Goal: Task Accomplishment & Management: Manage account settings

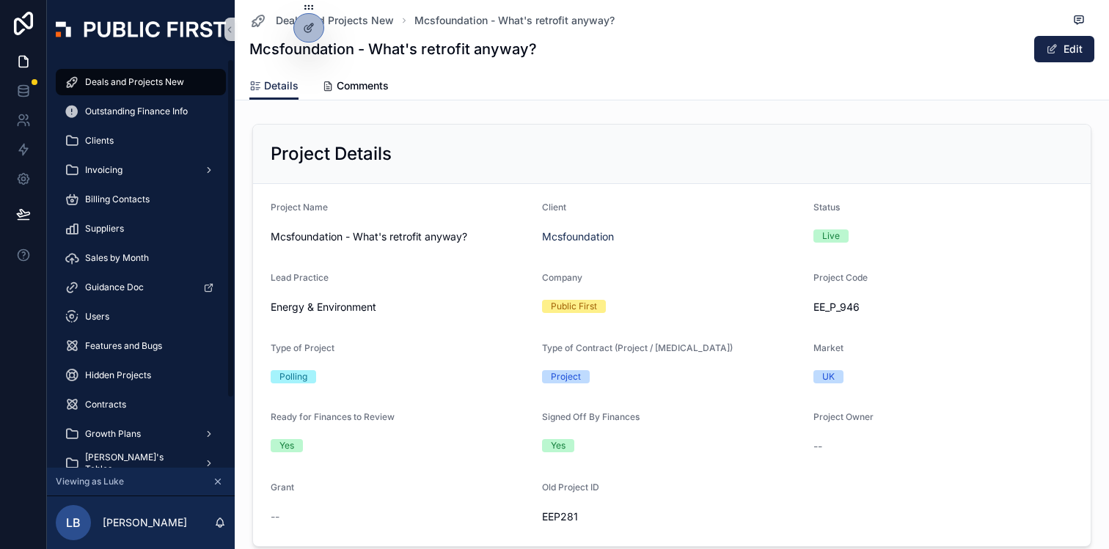
scroll to position [1981, 0]
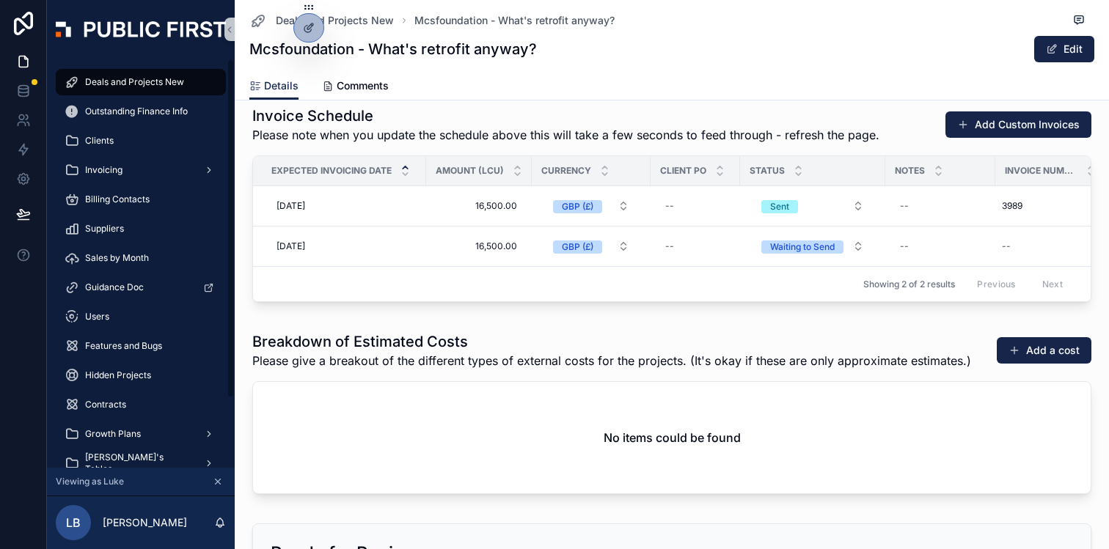
click at [155, 84] on span "Deals and Projects New" at bounding box center [134, 82] width 99 height 12
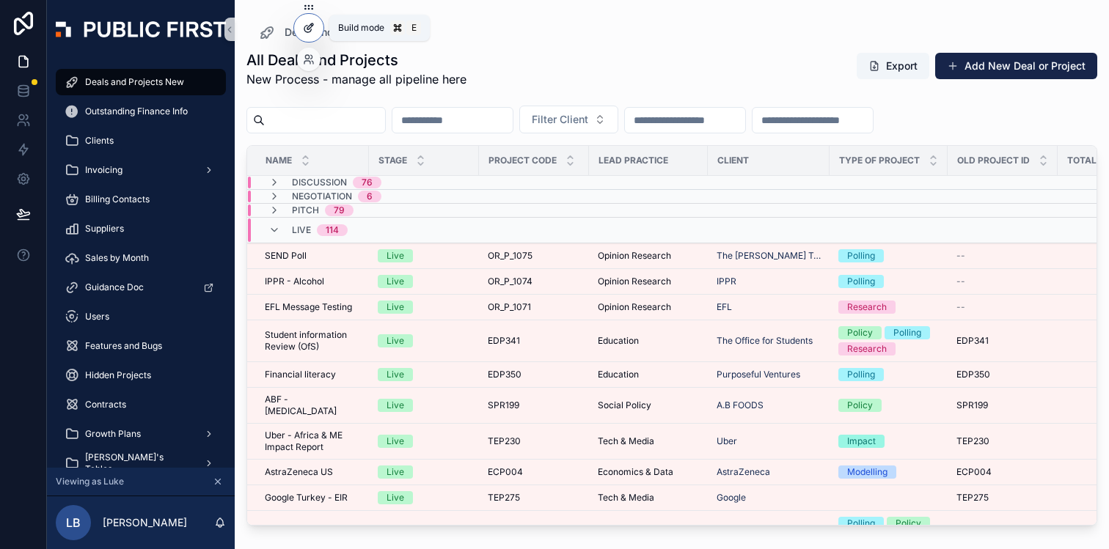
click at [312, 40] on div at bounding box center [308, 28] width 29 height 28
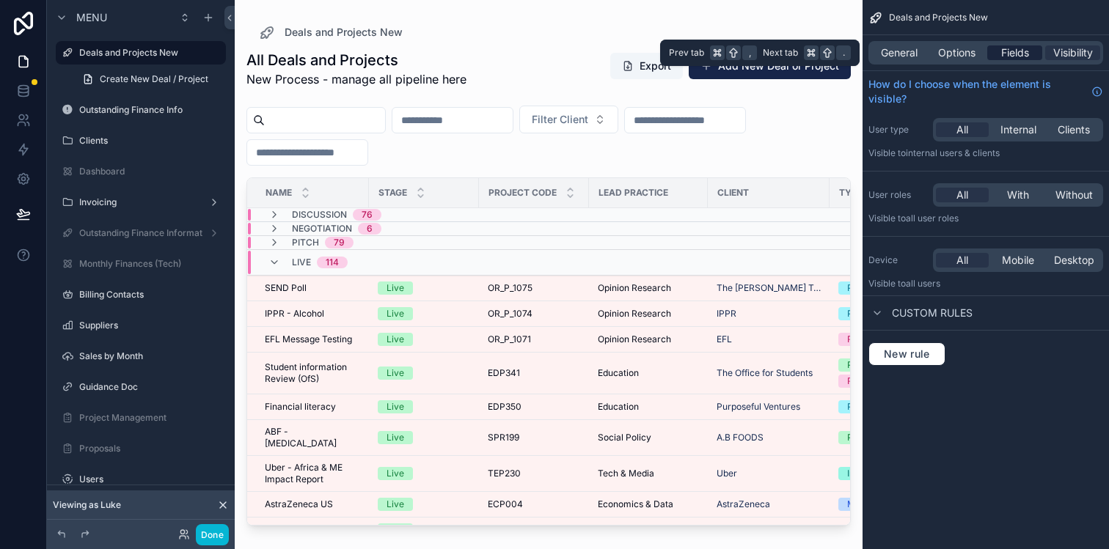
click at [1016, 54] on span "Fields" at bounding box center [1015, 52] width 28 height 15
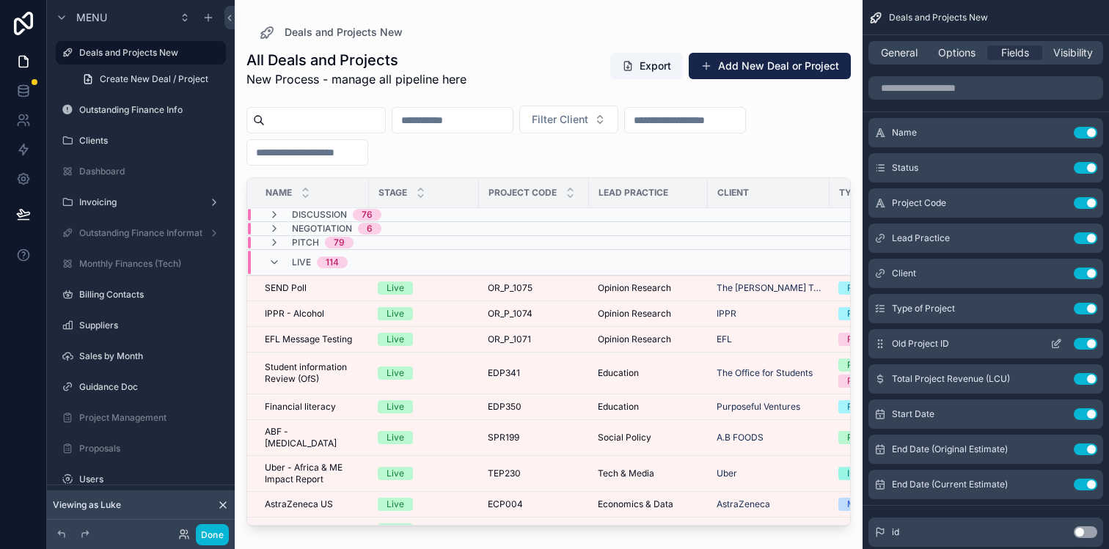
click at [1083, 341] on button "Use setting" at bounding box center [1085, 344] width 23 height 12
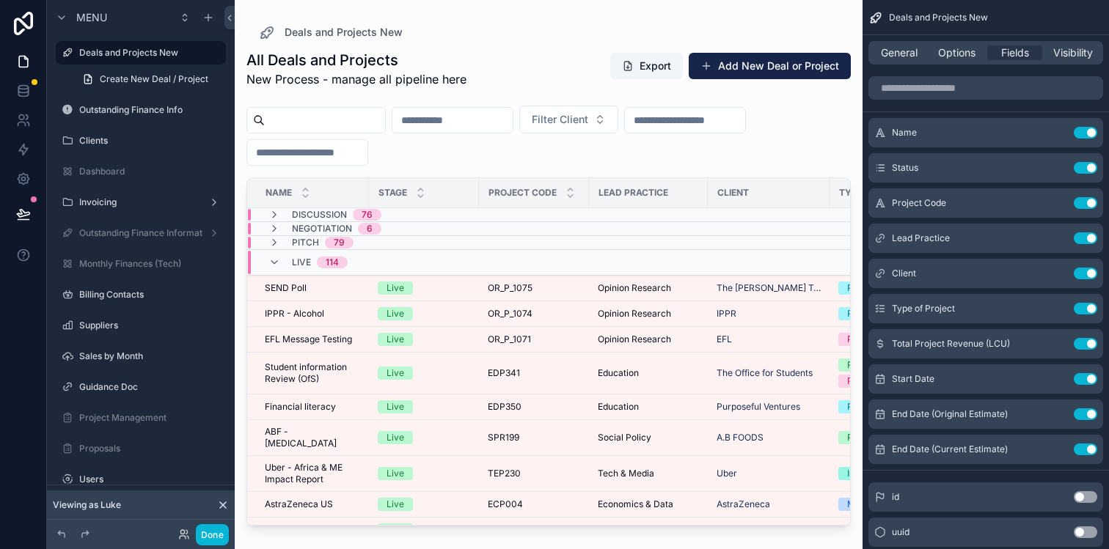
click at [652, 29] on div "scrollable content" at bounding box center [549, 266] width 628 height 532
click at [713, 25] on div "Deals and Projects New" at bounding box center [548, 32] width 581 height 18
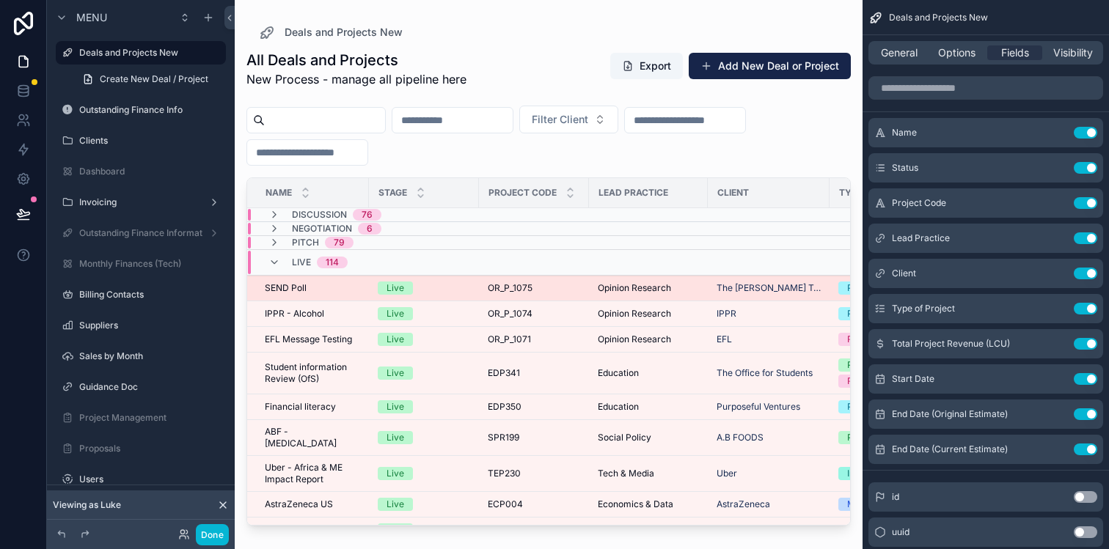
click at [446, 292] on div "Live" at bounding box center [424, 288] width 92 height 13
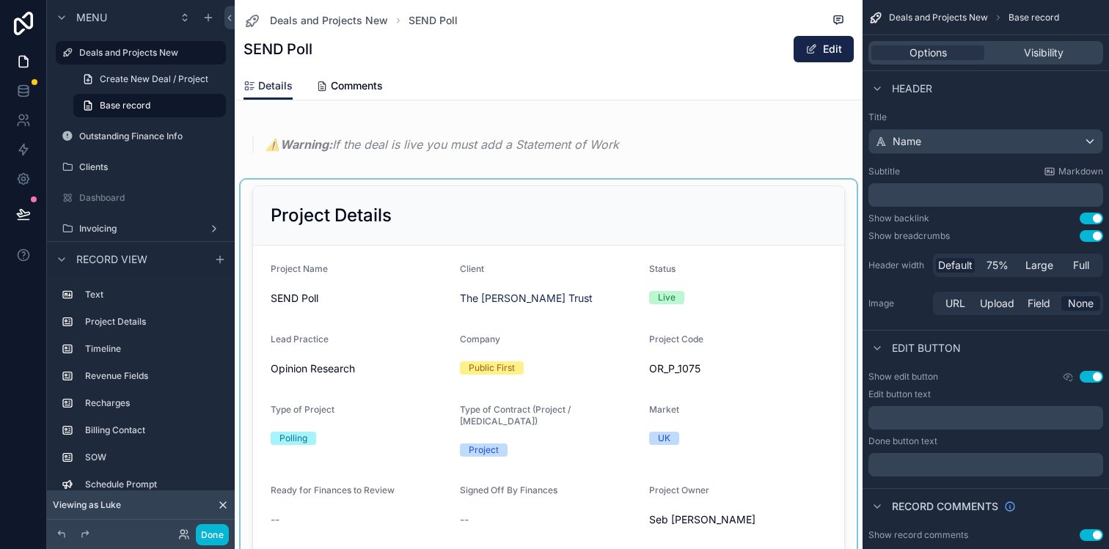
click at [750, 332] on div "scrollable content" at bounding box center [549, 403] width 616 height 447
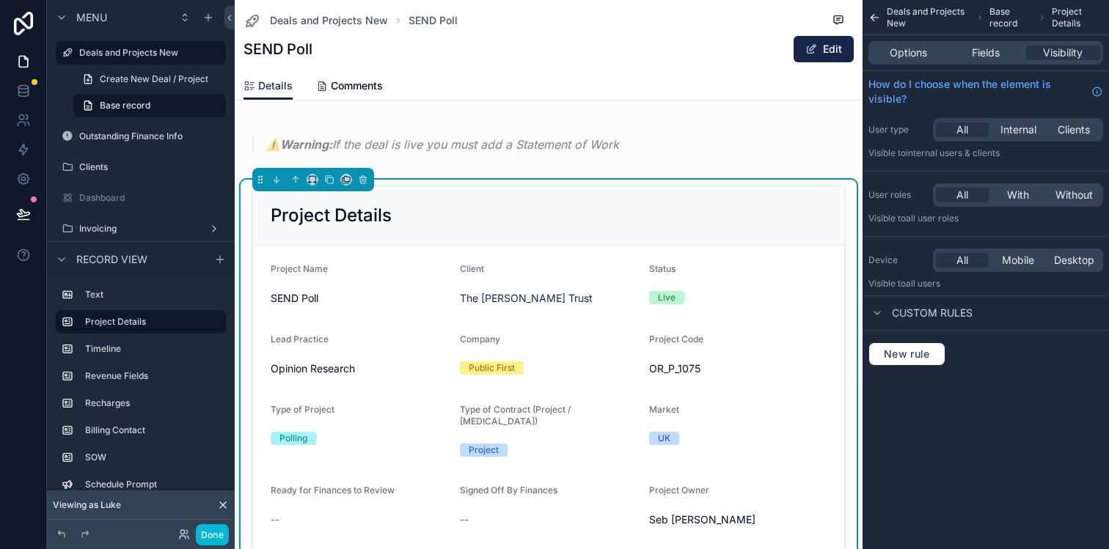
click at [771, 254] on form "Project Name SEND Poll Client The [PERSON_NAME] Trust Status Live Lead Practice…" at bounding box center [548, 433] width 591 height 374
click at [917, 56] on span "Options" at bounding box center [907, 52] width 37 height 15
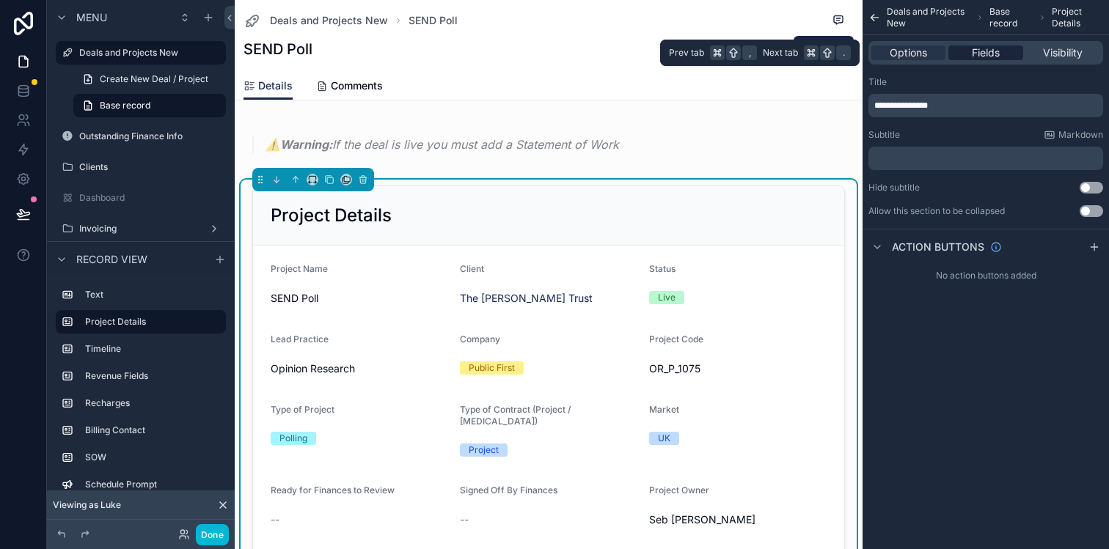
click at [983, 54] on span "Fields" at bounding box center [986, 52] width 28 height 15
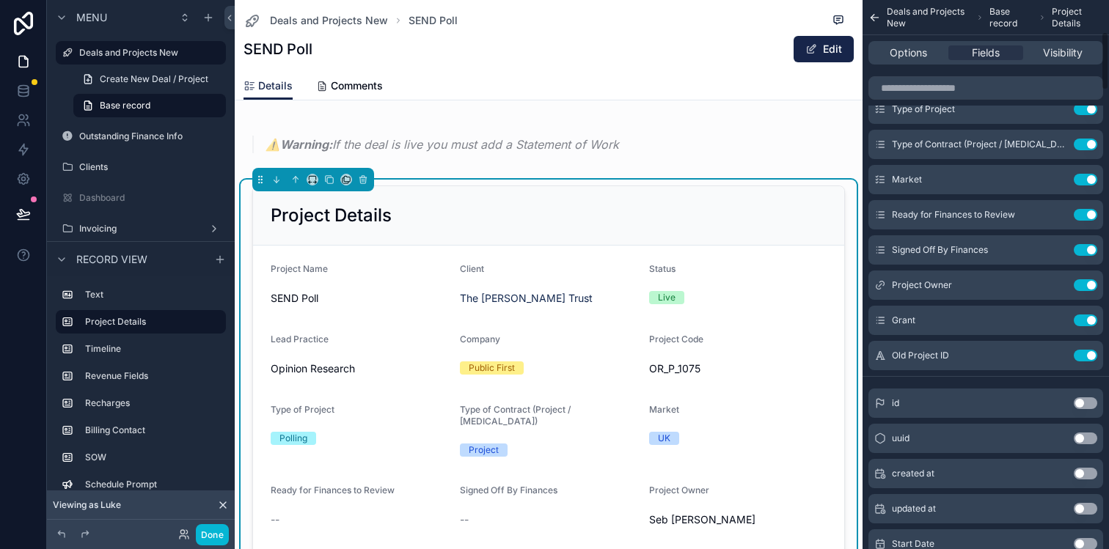
scroll to position [315, 0]
click at [1083, 352] on button "Use setting" at bounding box center [1085, 354] width 23 height 12
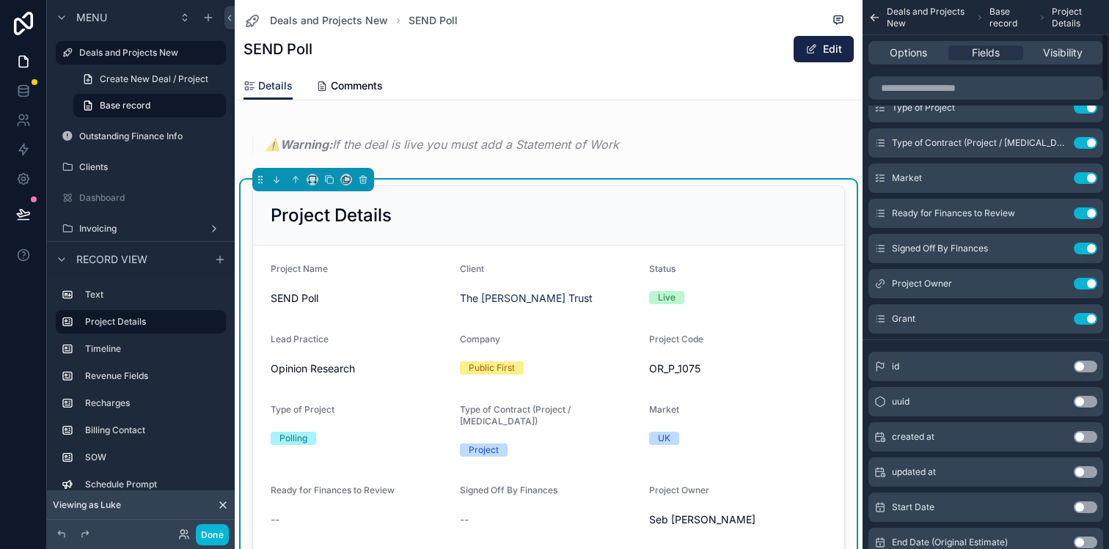
click at [653, 72] on div "Details Comments" at bounding box center [548, 86] width 610 height 28
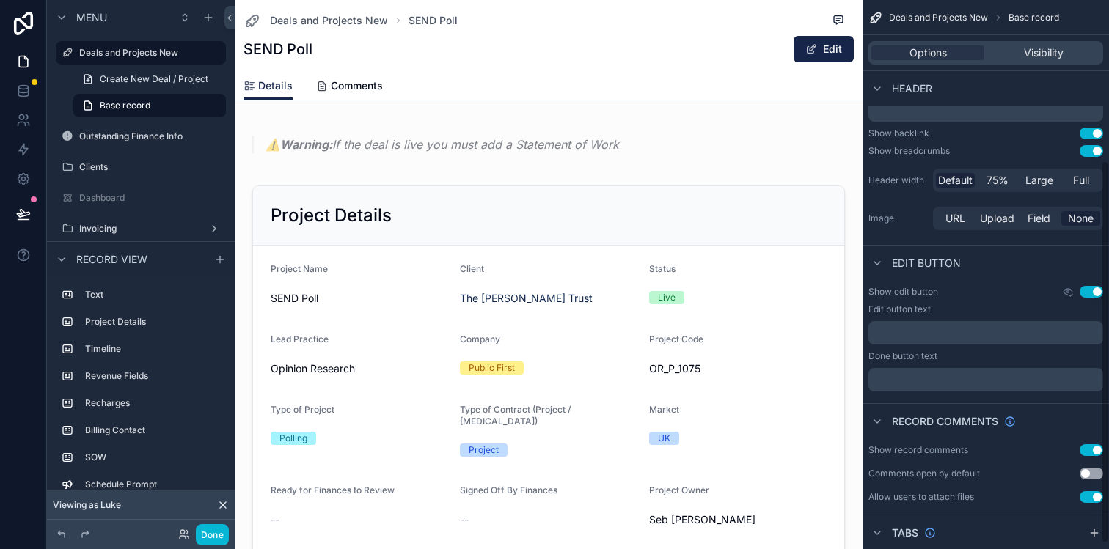
scroll to position [0, 0]
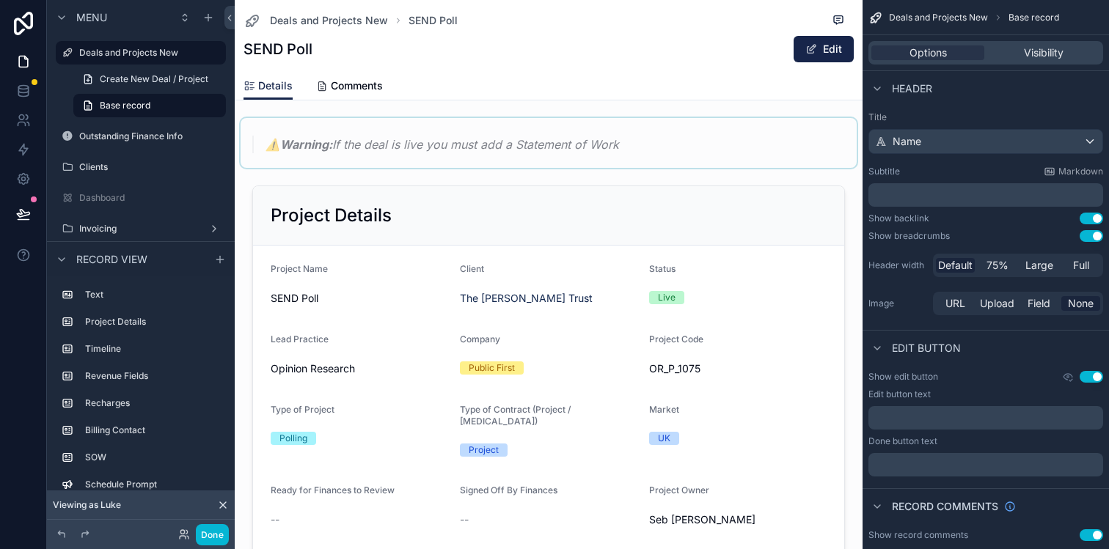
click at [704, 148] on div "scrollable content" at bounding box center [549, 143] width 616 height 50
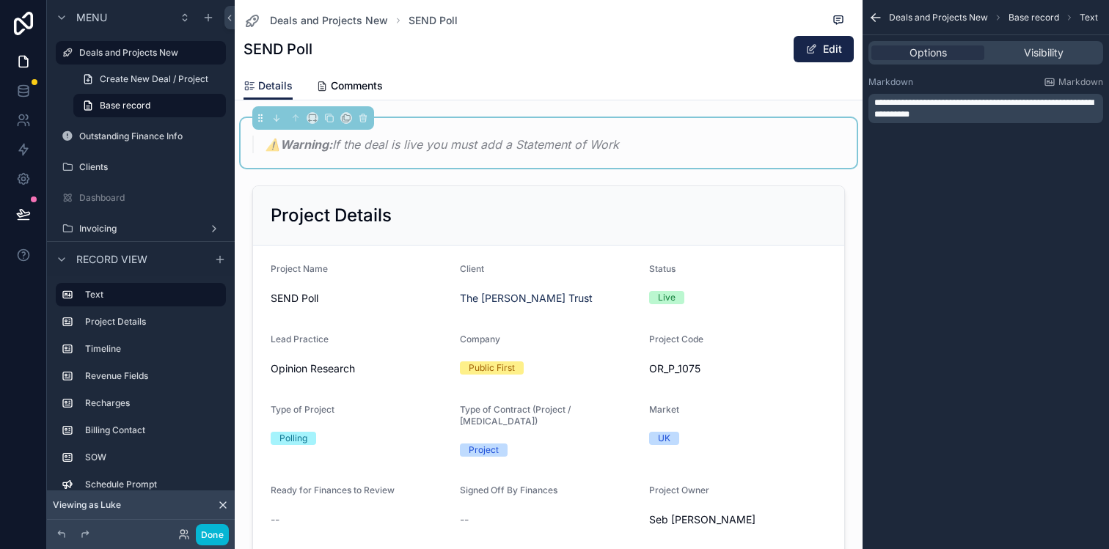
click at [650, 67] on div "Deals and Projects New SEND Poll SEND Poll Edit" at bounding box center [548, 36] width 610 height 72
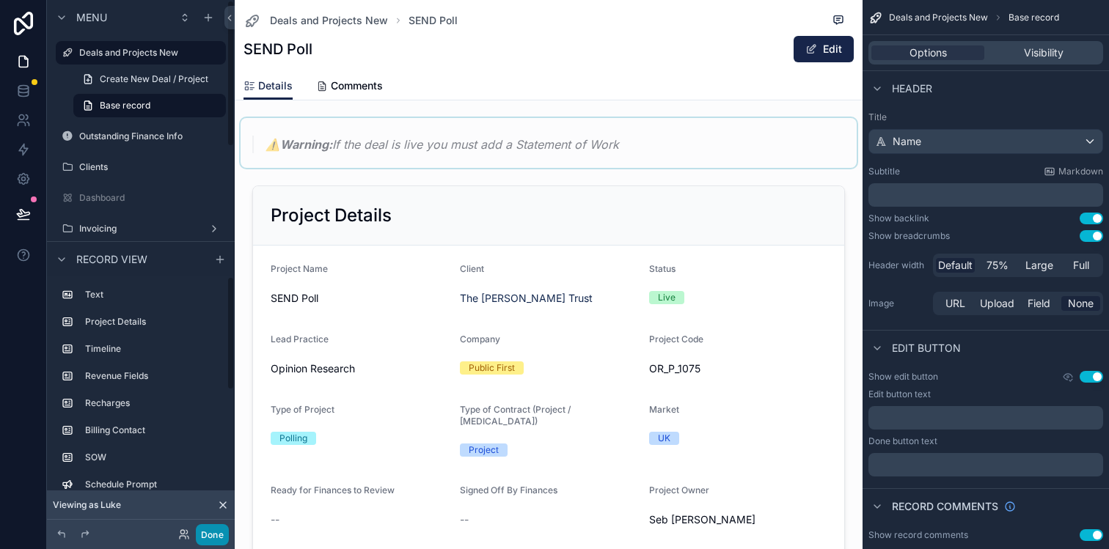
click at [216, 537] on button "Done" at bounding box center [212, 534] width 33 height 21
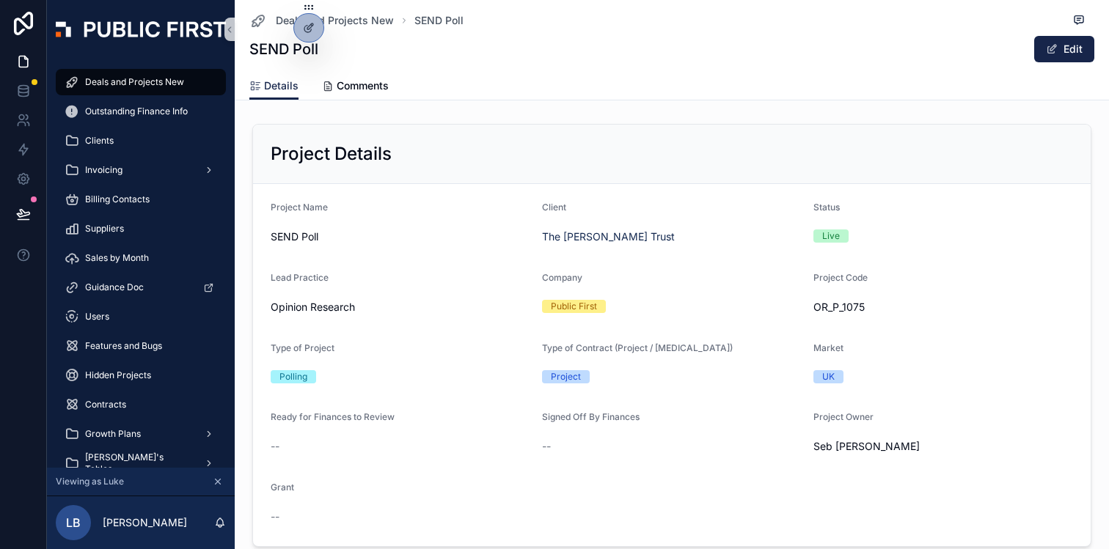
click at [133, 84] on span "Deals and Projects New" at bounding box center [134, 82] width 99 height 12
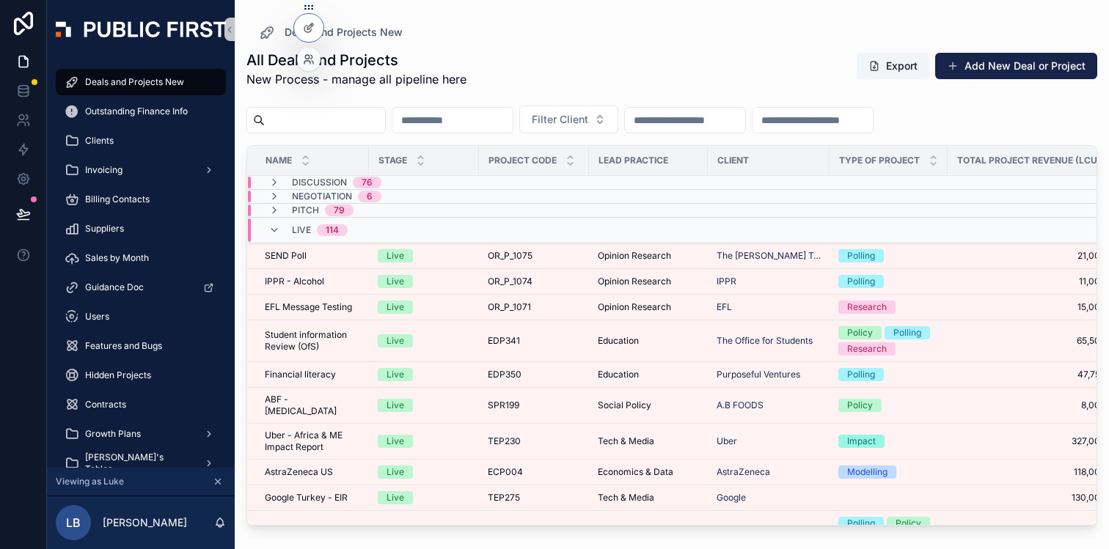
click at [298, 16] on div at bounding box center [308, 27] width 31 height 29
click at [308, 25] on icon at bounding box center [309, 28] width 12 height 12
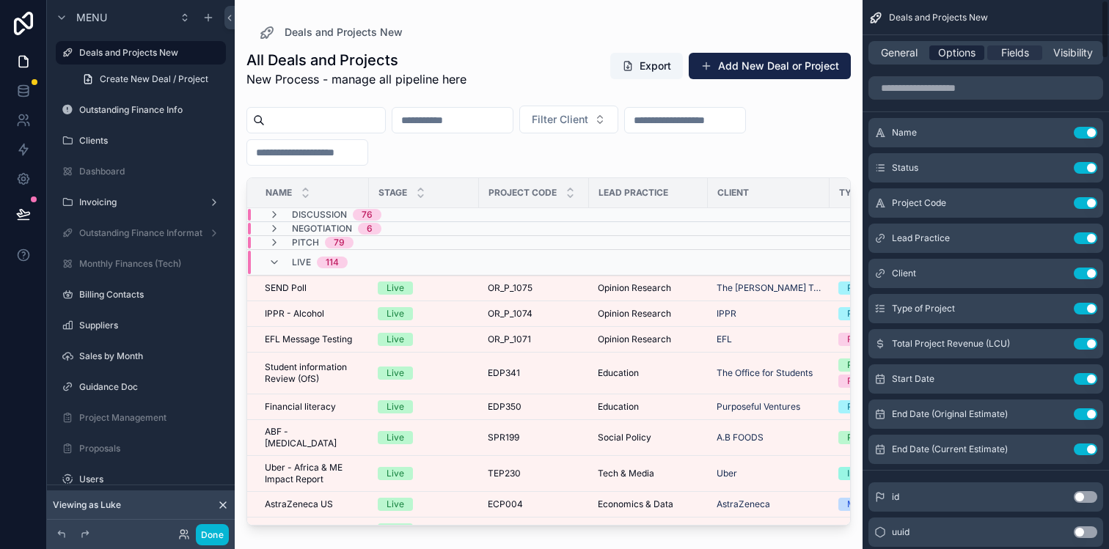
click at [961, 58] on span "Options" at bounding box center [956, 52] width 37 height 15
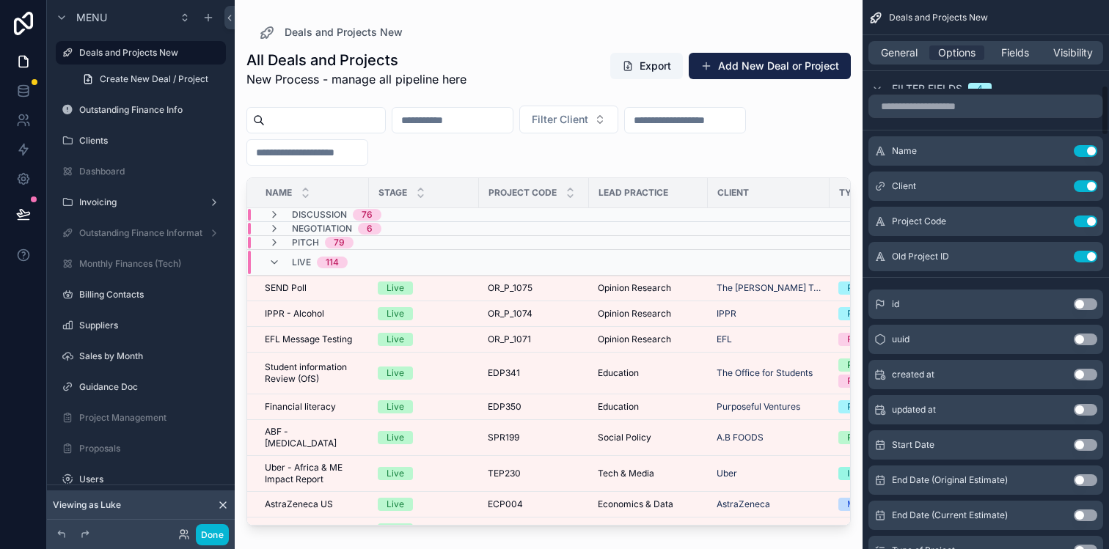
scroll to position [926, 0]
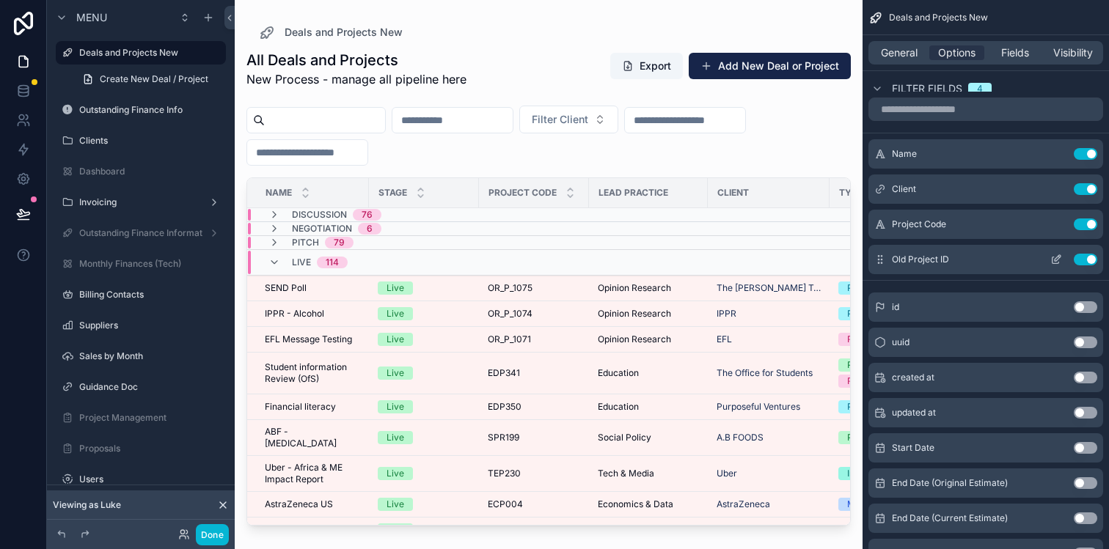
click at [1089, 260] on button "Use setting" at bounding box center [1085, 260] width 23 height 12
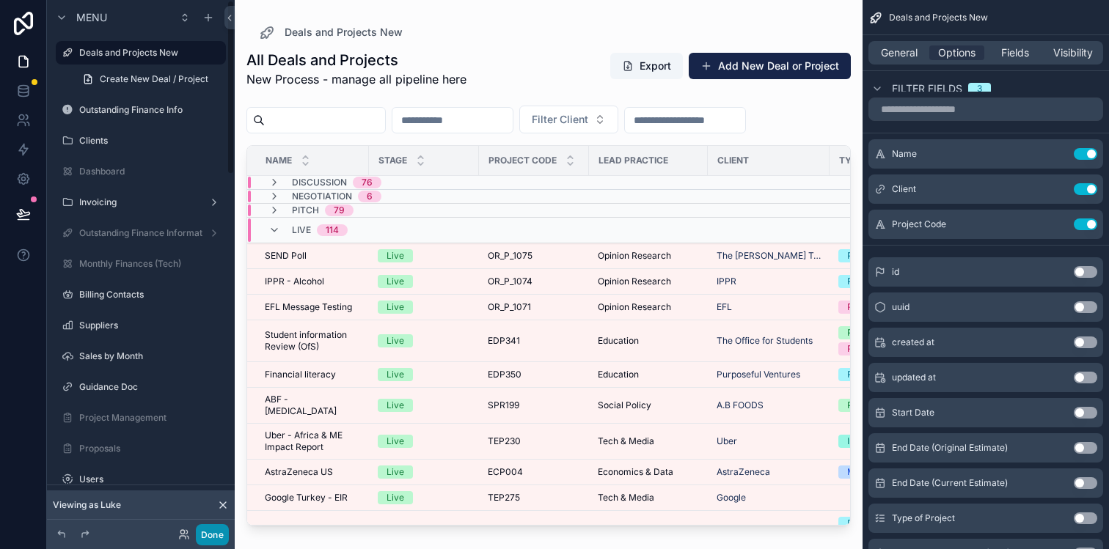
click at [213, 528] on button "Done" at bounding box center [212, 534] width 33 height 21
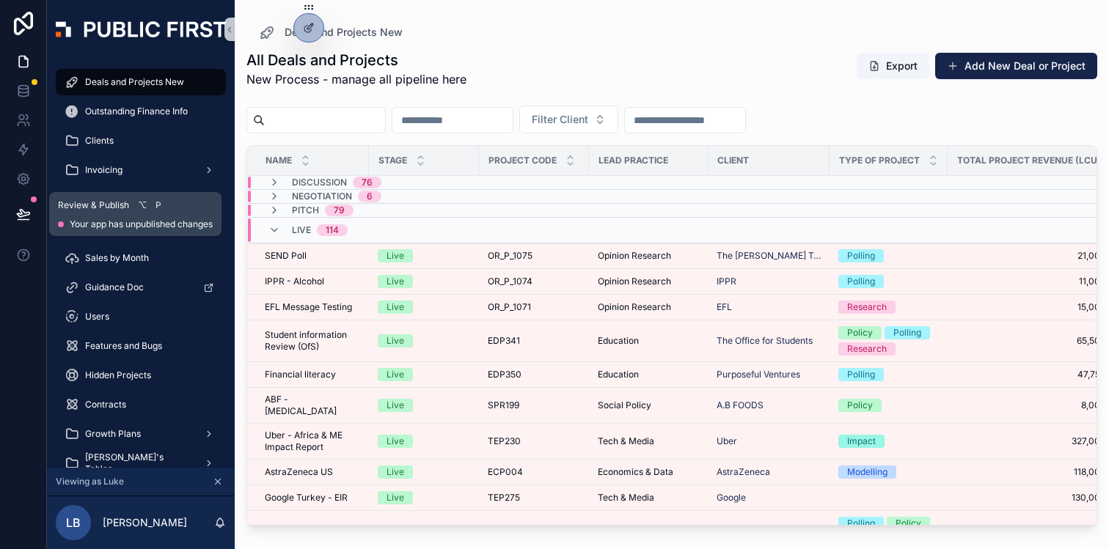
click at [25, 215] on icon at bounding box center [23, 213] width 12 height 7
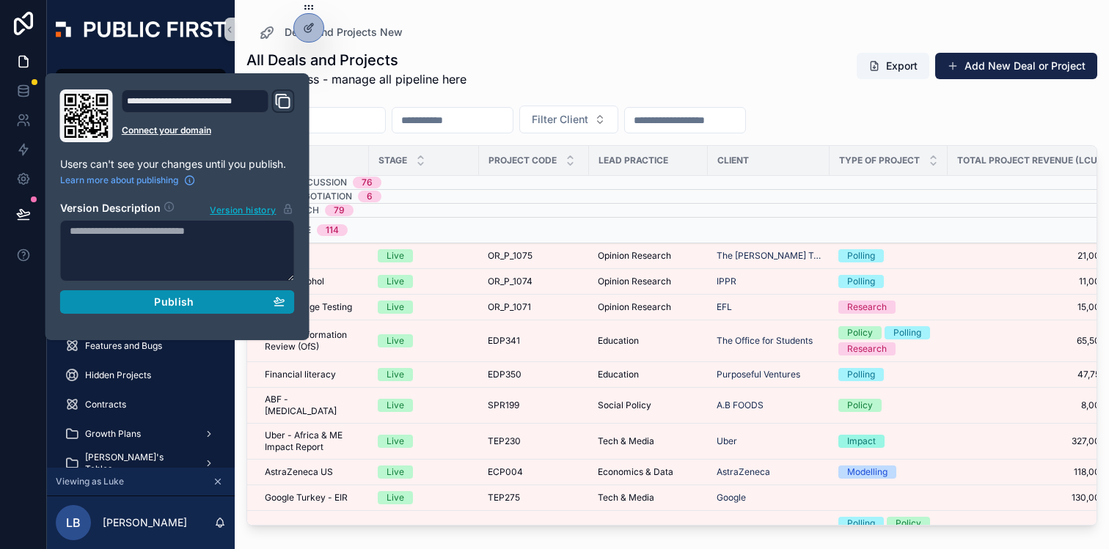
click at [148, 301] on div "Publish" at bounding box center [178, 302] width 216 height 13
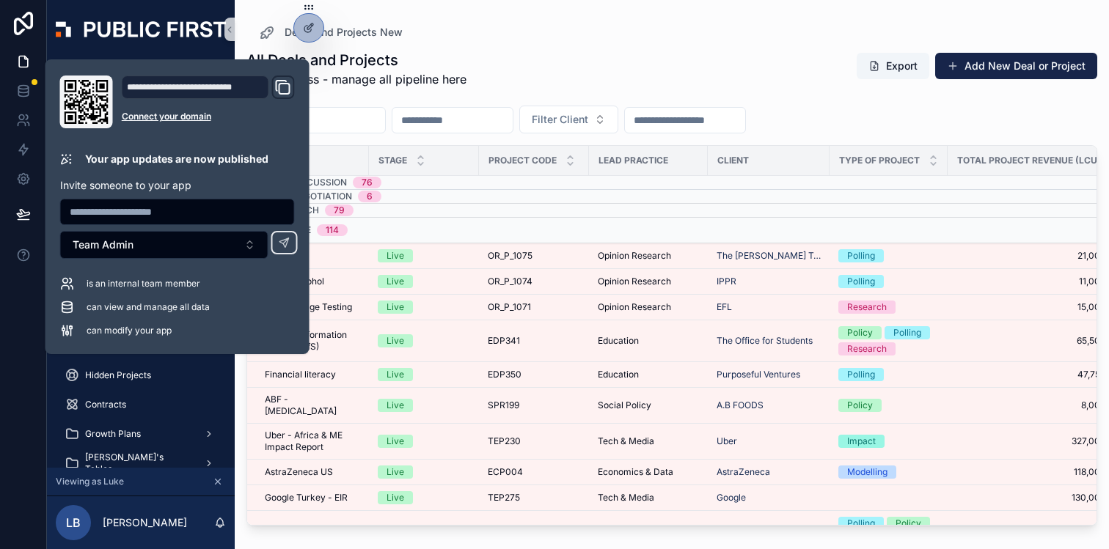
click at [656, 80] on div "All Deals and Projects New Process - manage all pipeline here Export Add New De…" at bounding box center [671, 69] width 851 height 38
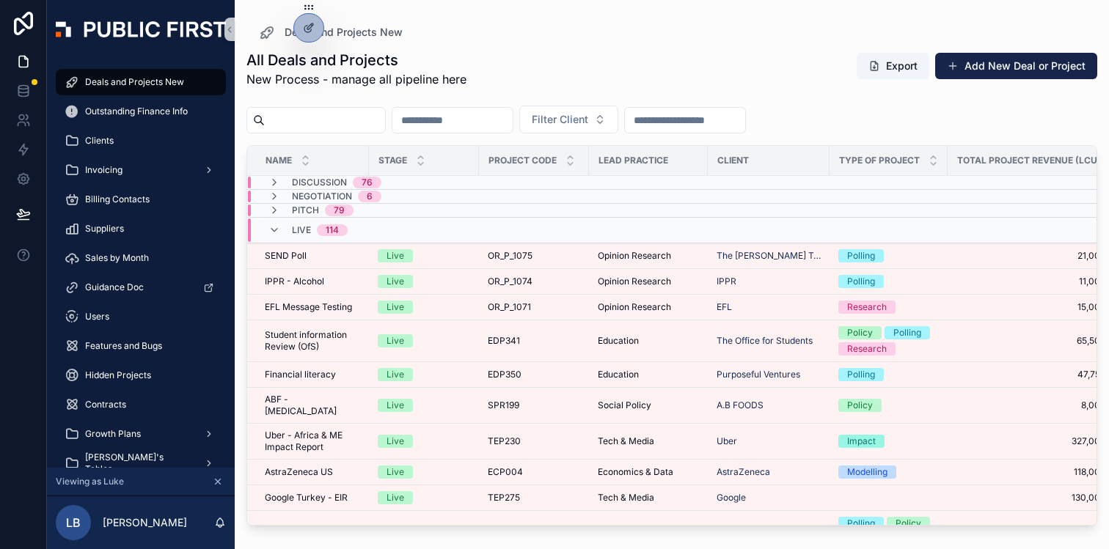
click at [592, 57] on div "All Deals and Projects New Process - manage all pipeline here Export Add New De…" at bounding box center [671, 69] width 851 height 38
